Goal: Find specific page/section

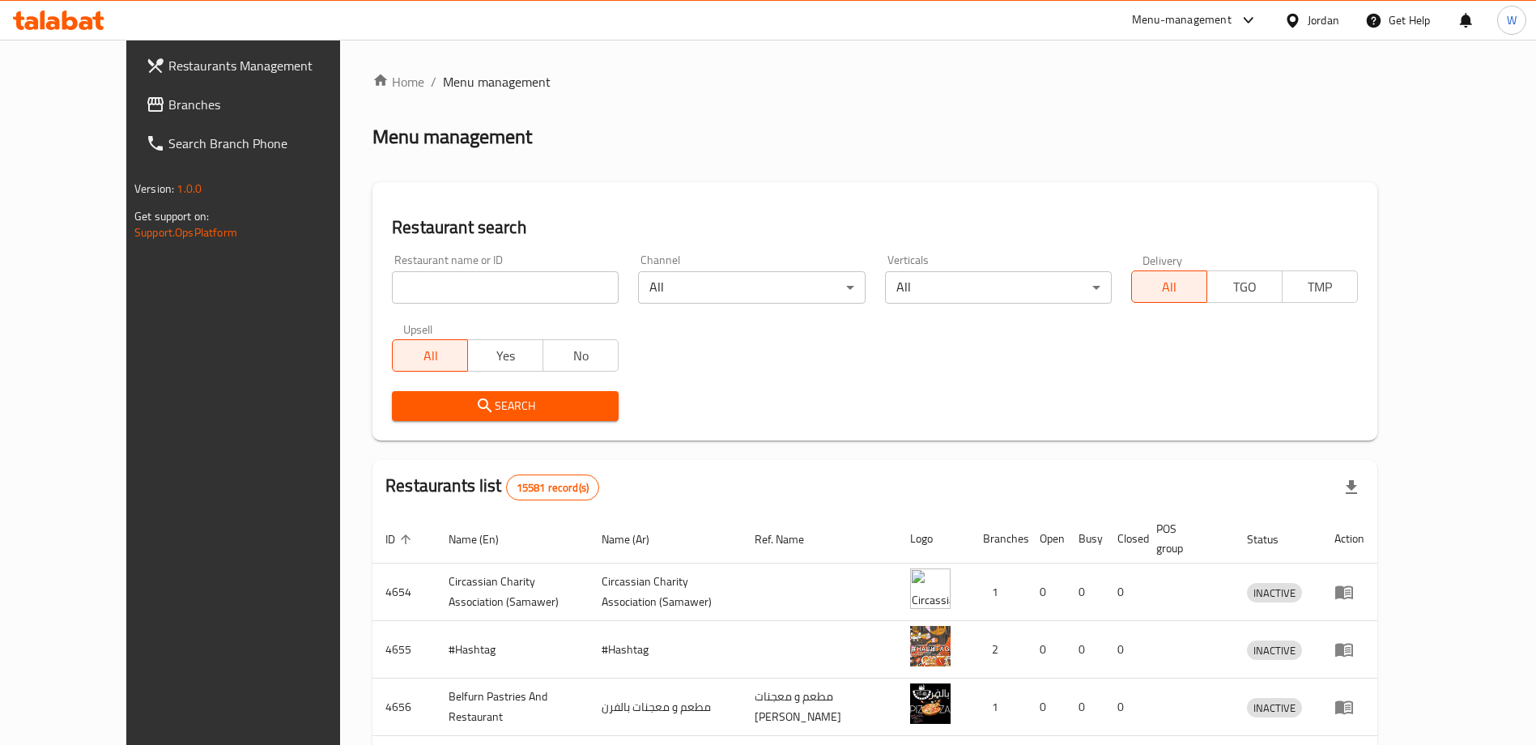
click at [471, 288] on input "search" at bounding box center [505, 287] width 227 height 32
type input "w"
click button "Search" at bounding box center [505, 406] width 227 height 30
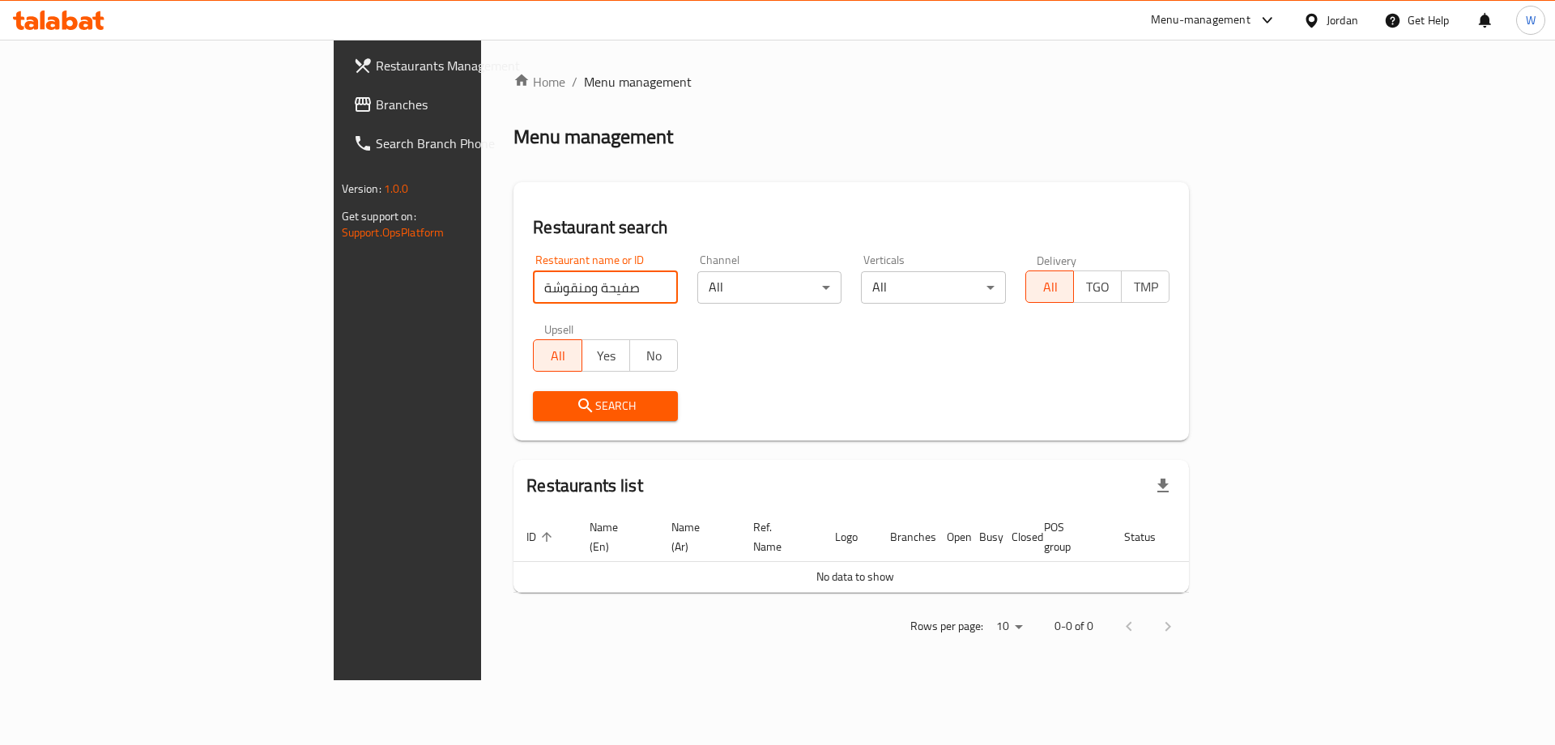
click at [533, 276] on input "صفيحة ومنقوشة" at bounding box center [605, 287] width 145 height 32
click button "Search" at bounding box center [605, 406] width 145 height 30
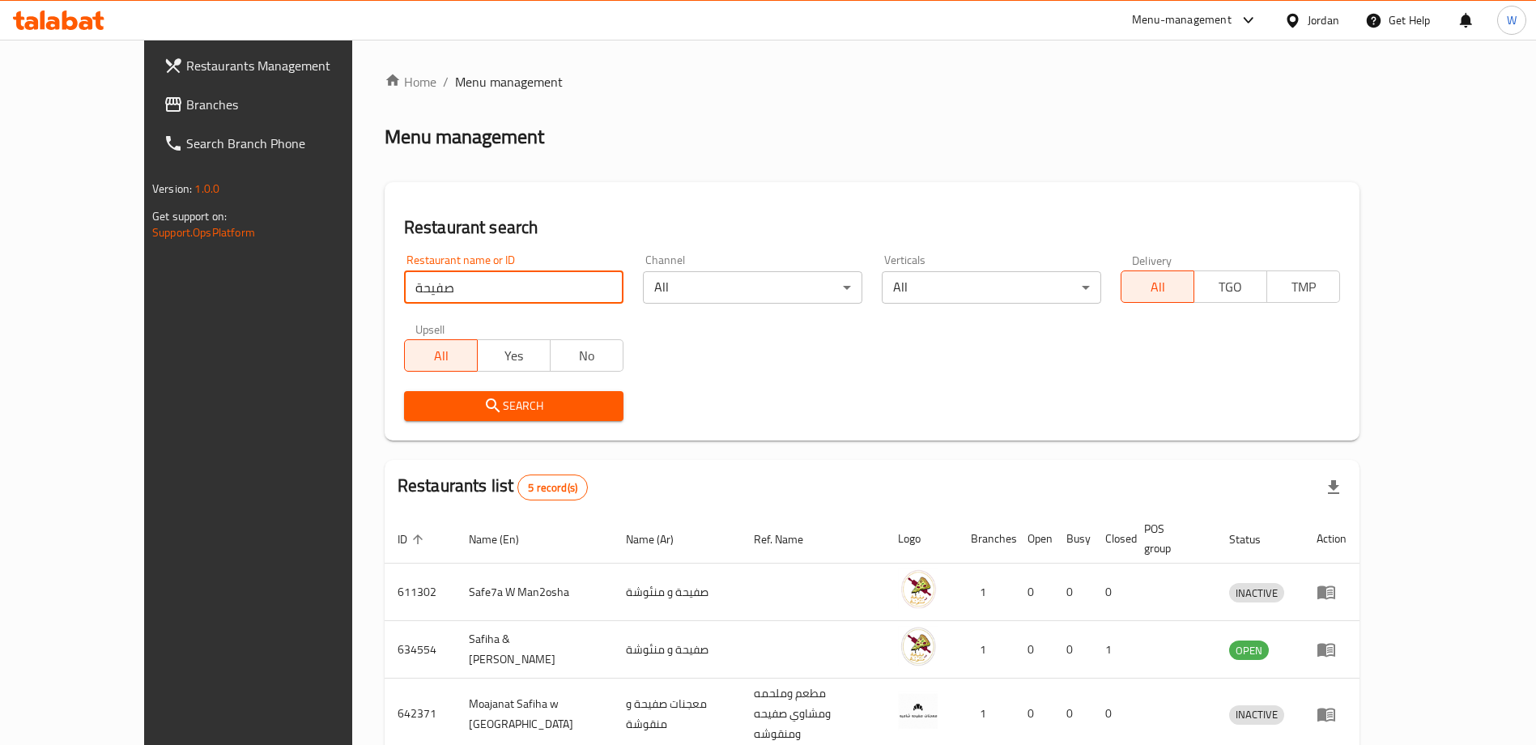
scroll to position [176, 0]
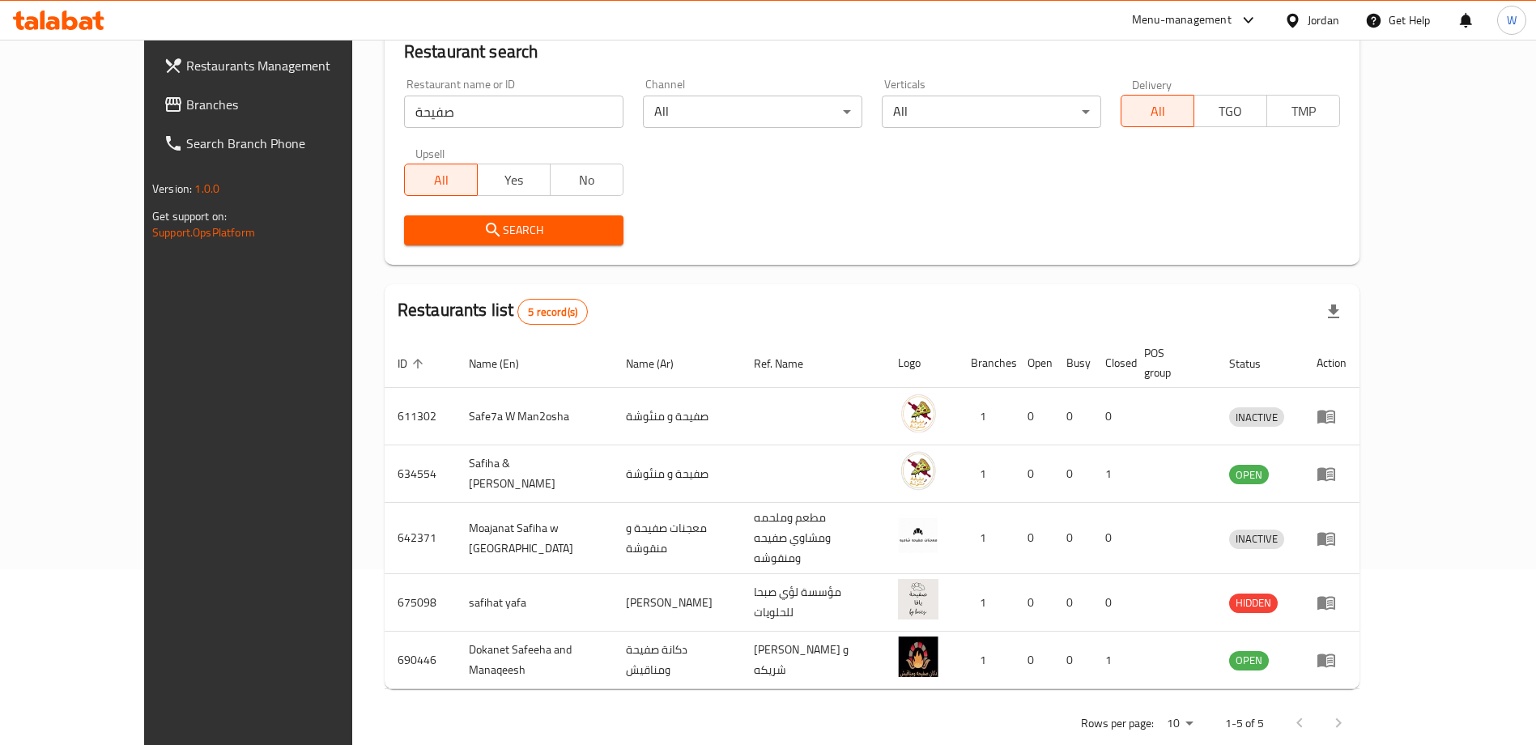
click at [800, 702] on div "Rows per page: 10 1-5 of 5" at bounding box center [872, 723] width 975 height 42
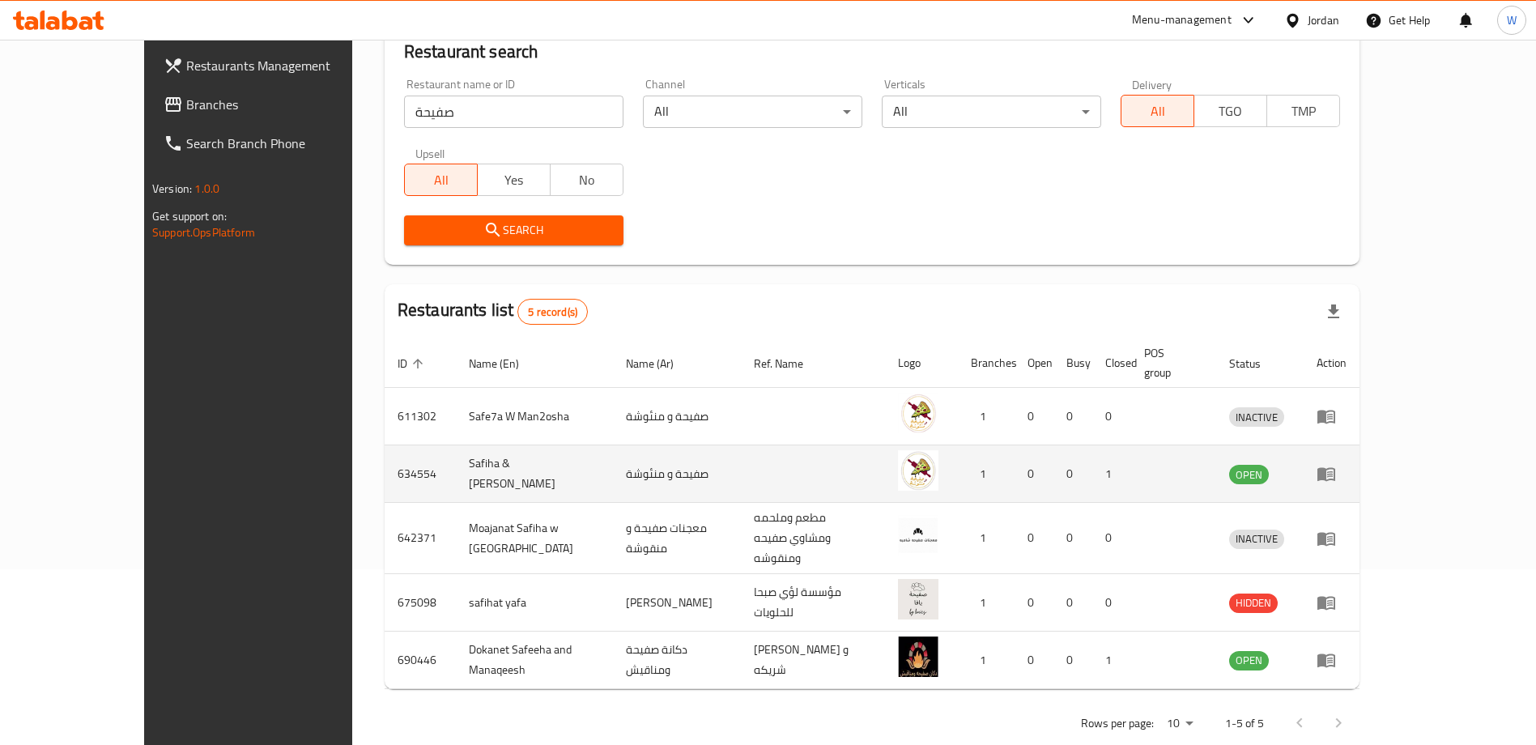
click at [456, 447] on td "Safiha & [PERSON_NAME]" at bounding box center [534, 473] width 157 height 57
copy td "Safiha & [PERSON_NAME]"
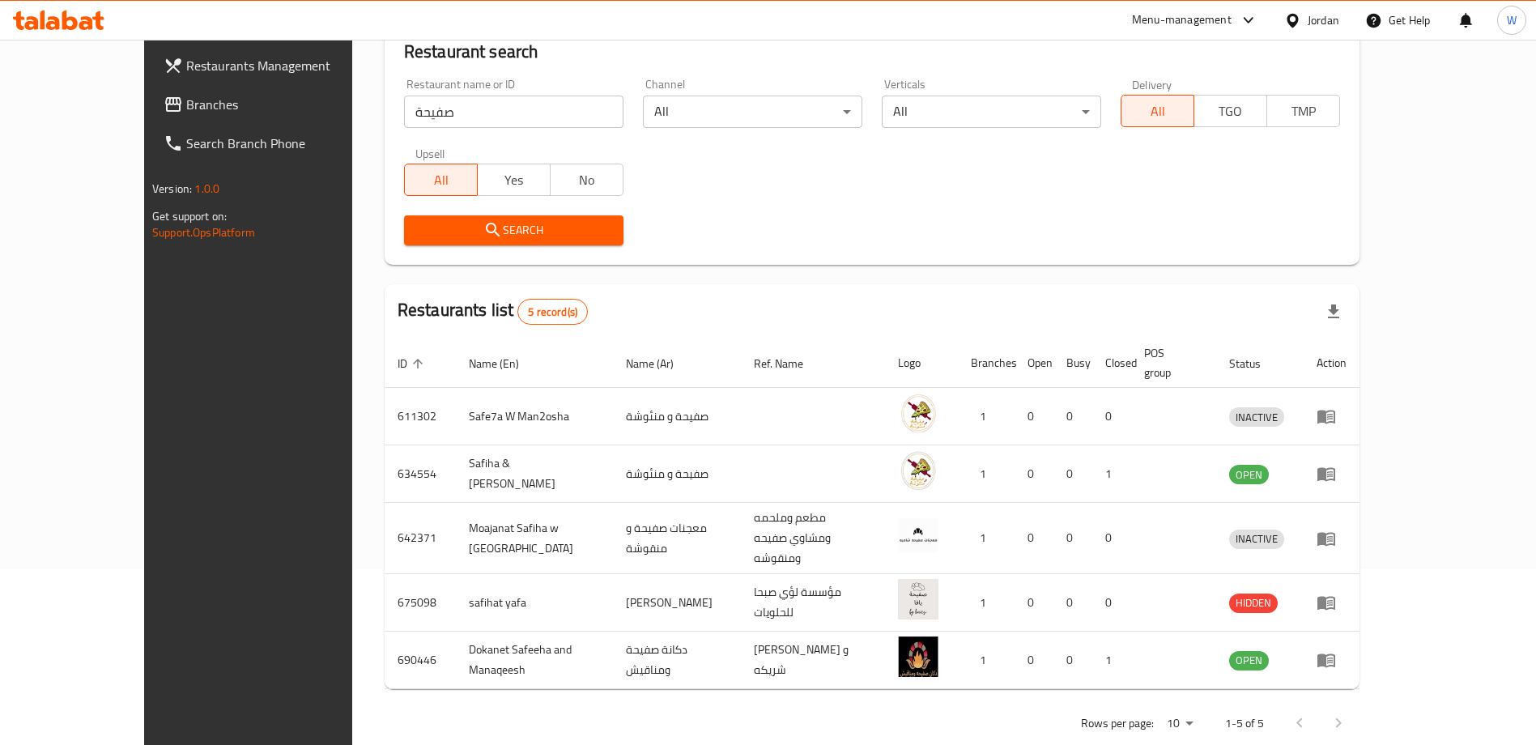
click at [779, 213] on div "Search" at bounding box center [871, 230] width 955 height 49
click at [464, 114] on input "صفيحة" at bounding box center [513, 112] width 219 height 32
paste input "اورما عالوجع"
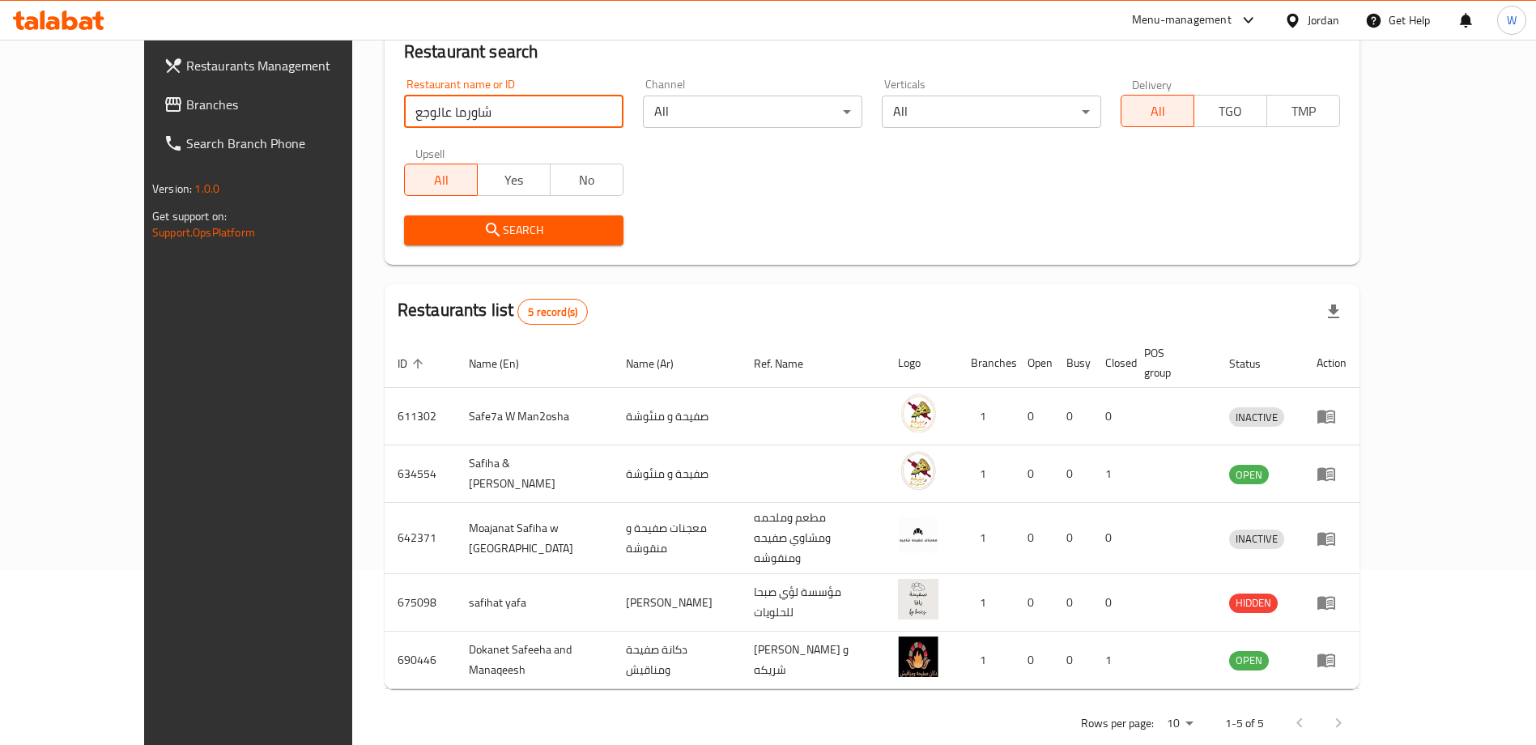
type input "شاورما عالوجع"
click button "Search" at bounding box center [513, 230] width 219 height 30
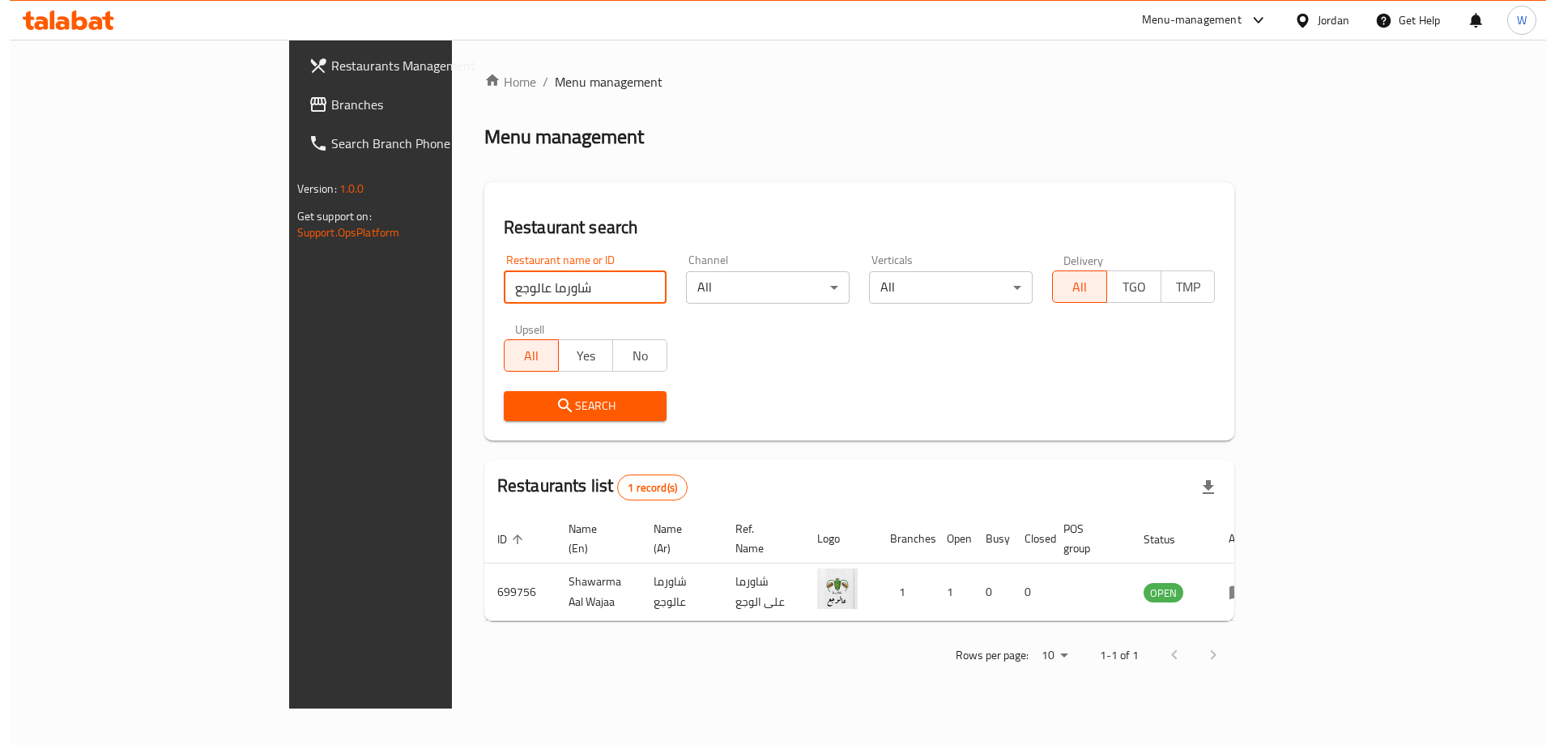
scroll to position [0, 0]
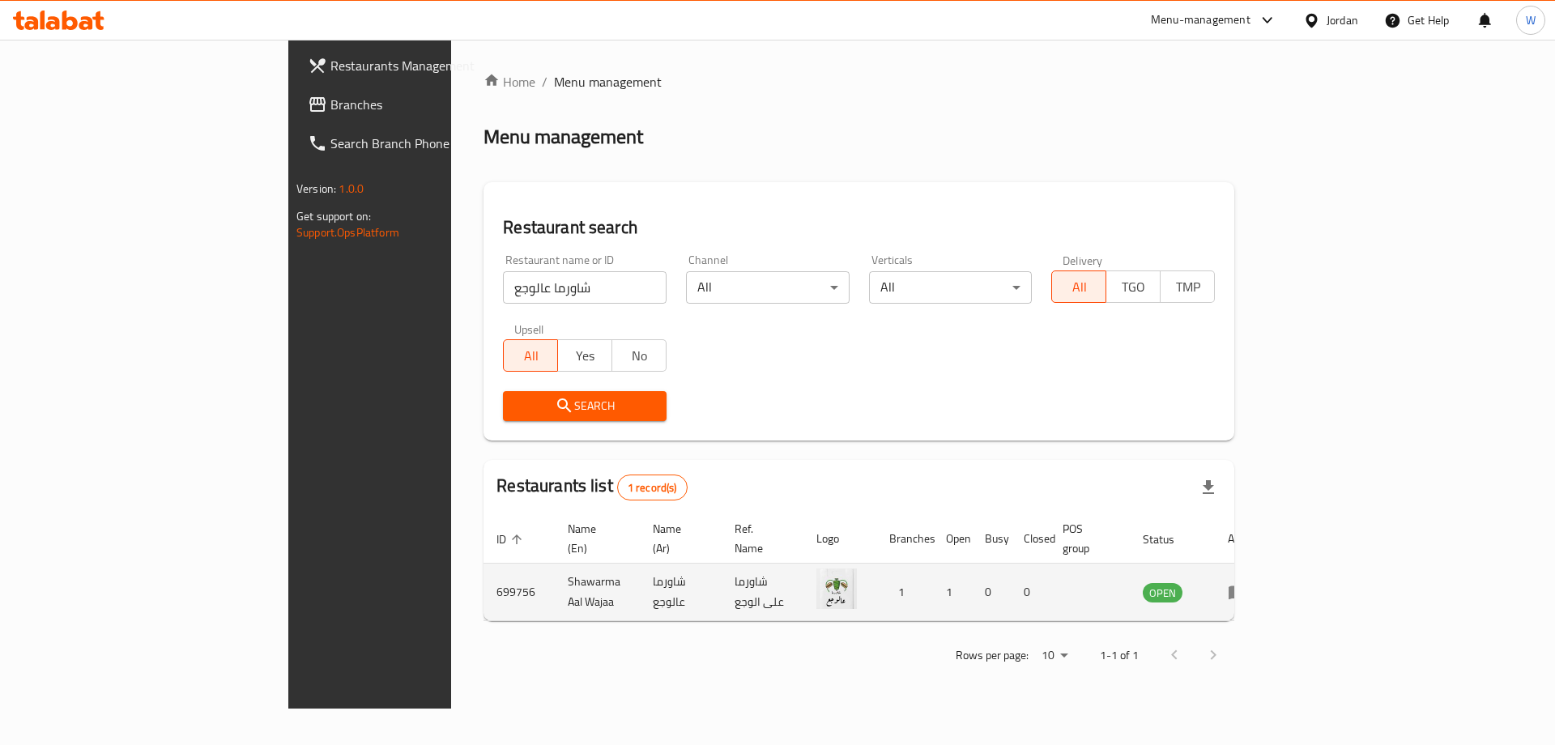
click at [555, 570] on td "Shawarma Aal Wajaa" at bounding box center [597, 592] width 85 height 57
copy td "Shawarma Aal Wajaa"
